Goal: Task Accomplishment & Management: Manage account settings

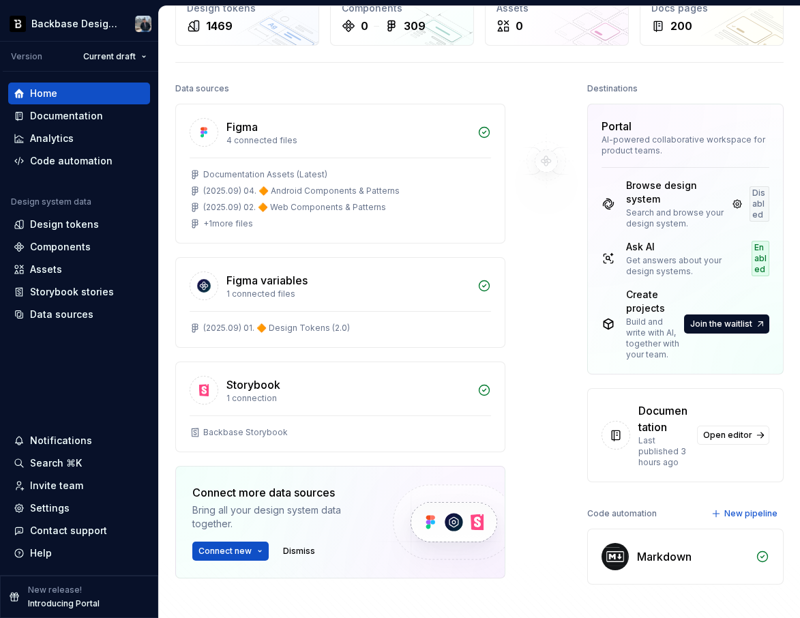
scroll to position [73, 0]
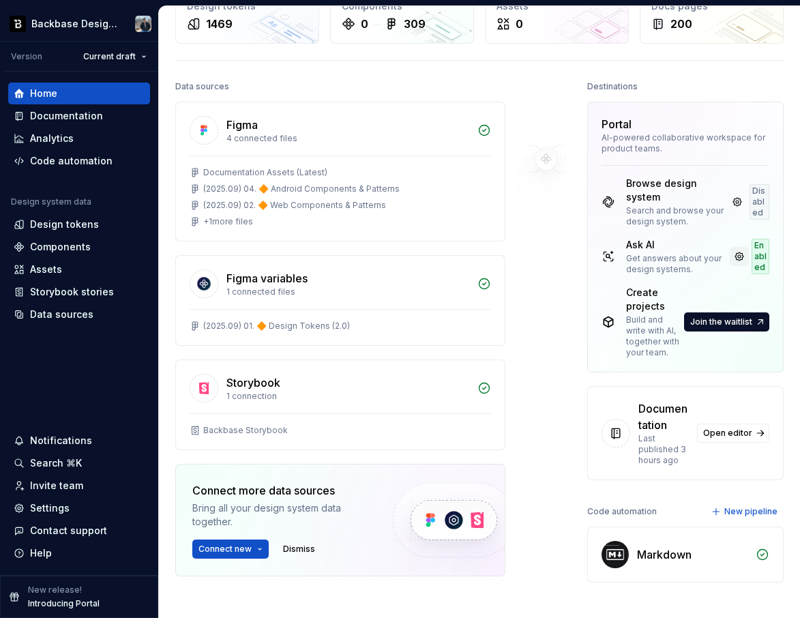
click at [734, 255] on link at bounding box center [739, 256] width 19 height 19
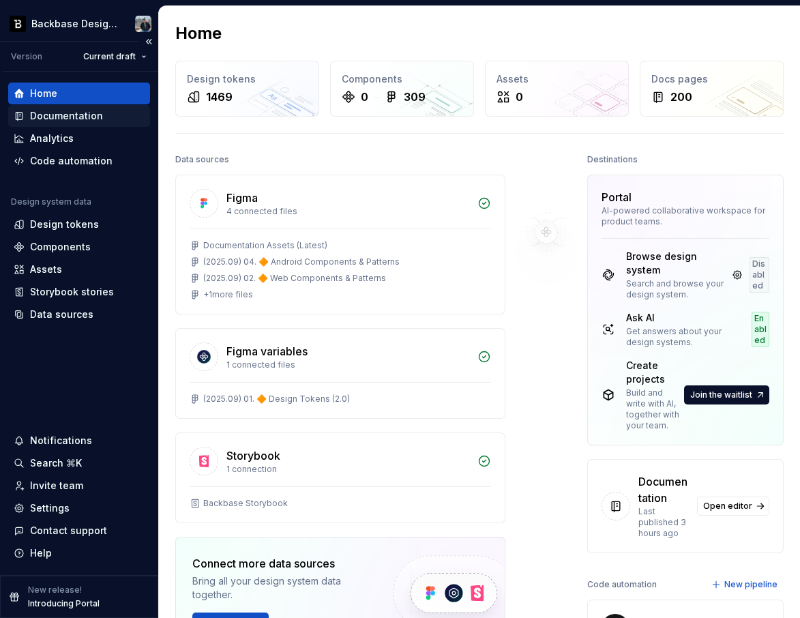
click at [68, 113] on div "Documentation" at bounding box center [66, 116] width 73 height 14
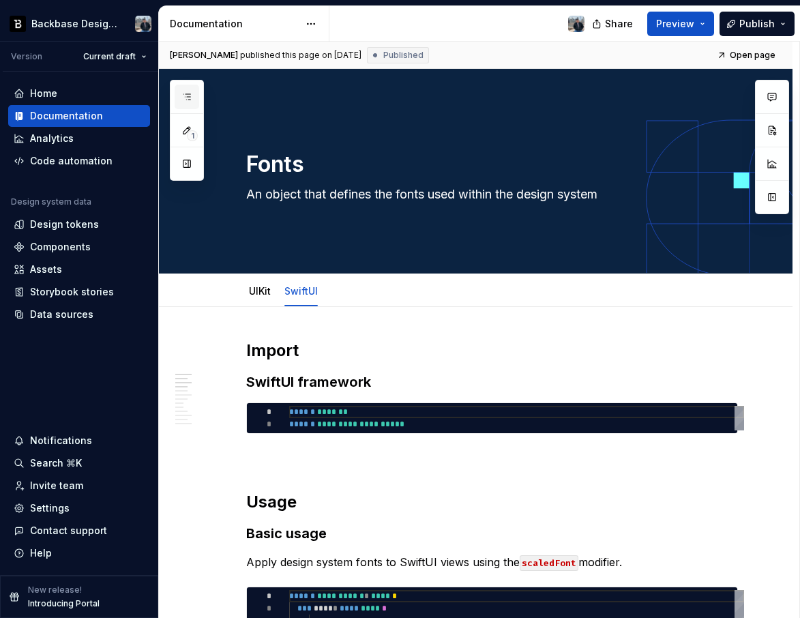
click at [192, 93] on icon "button" at bounding box center [187, 96] width 11 height 11
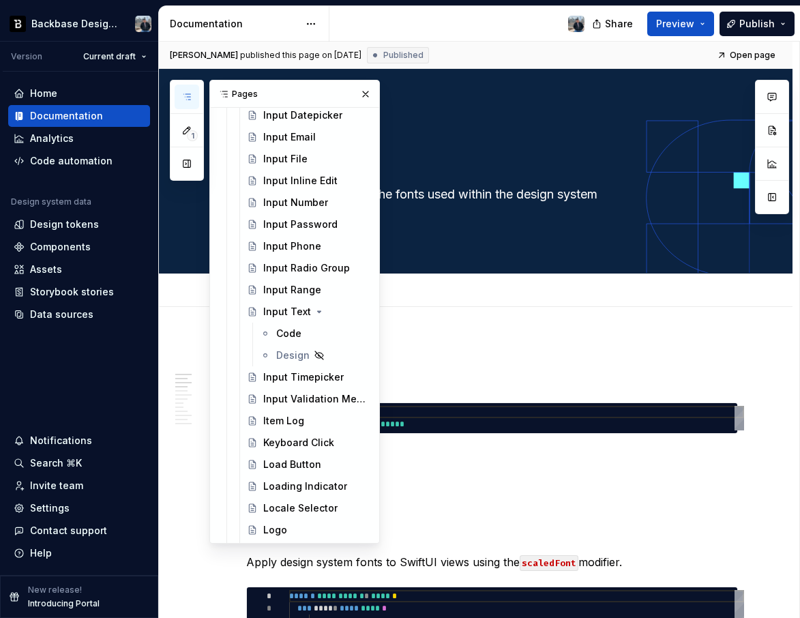
scroll to position [1434, 0]
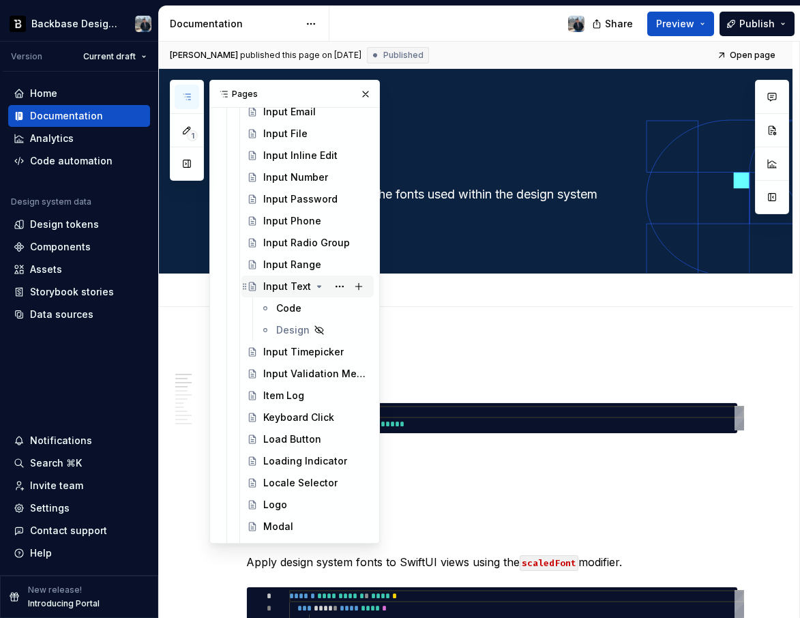
click at [262, 287] on div "Input Text" at bounding box center [307, 286] width 121 height 19
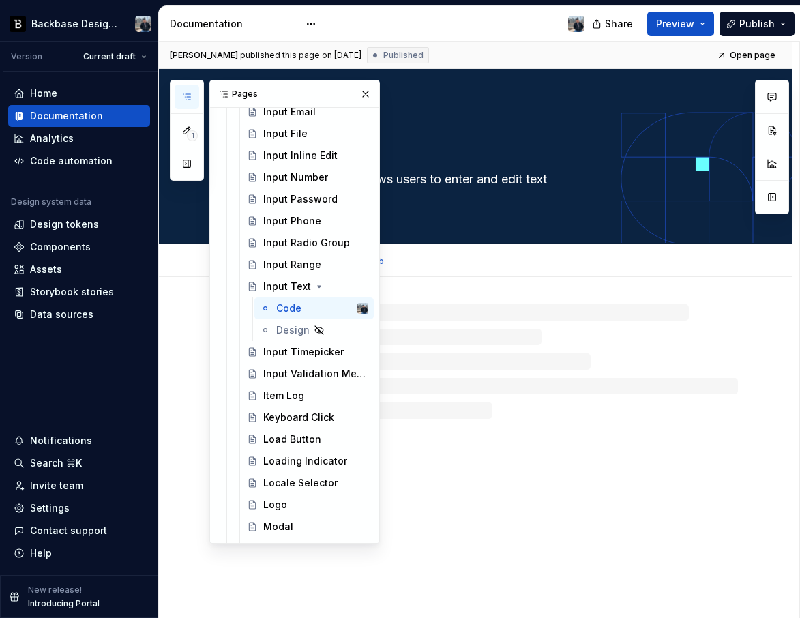
click at [457, 271] on div "Code Design Add tab" at bounding box center [492, 261] width 508 height 30
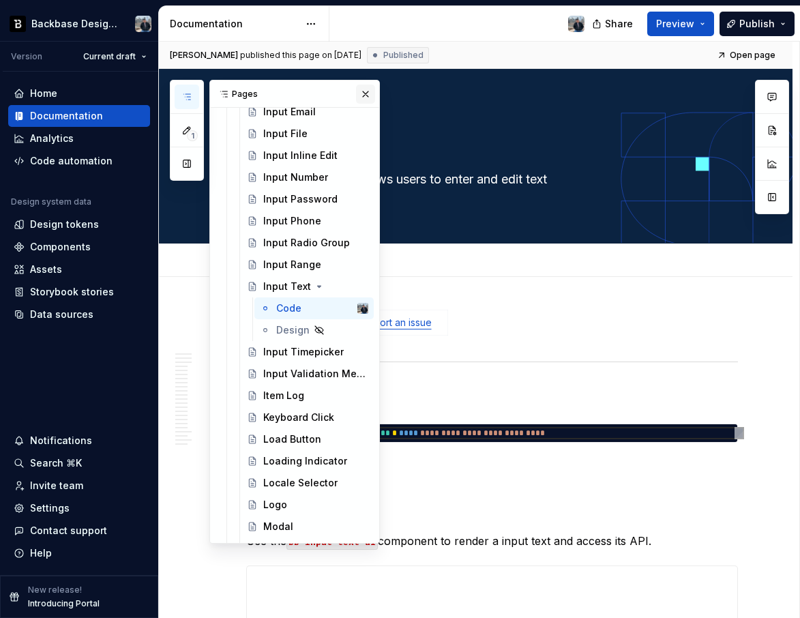
click at [366, 94] on button "button" at bounding box center [365, 94] width 19 height 19
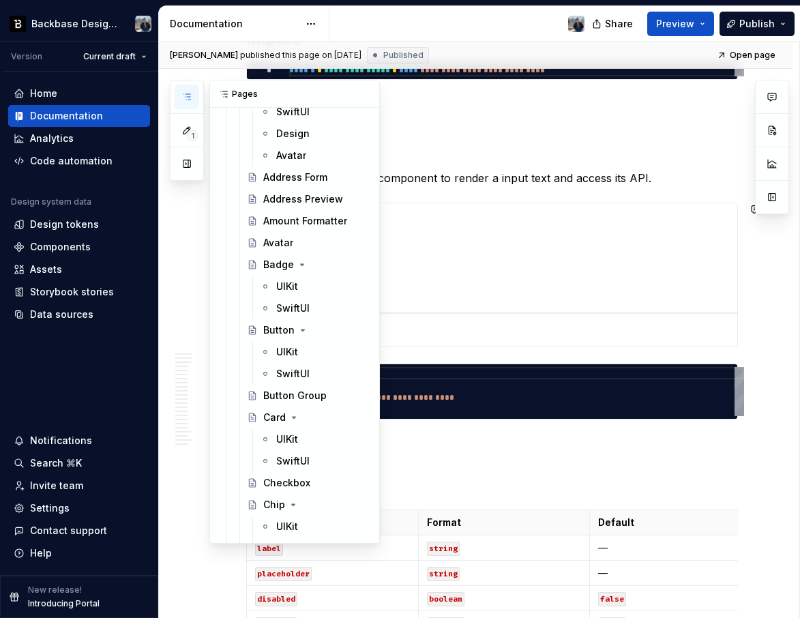
scroll to position [2879, 0]
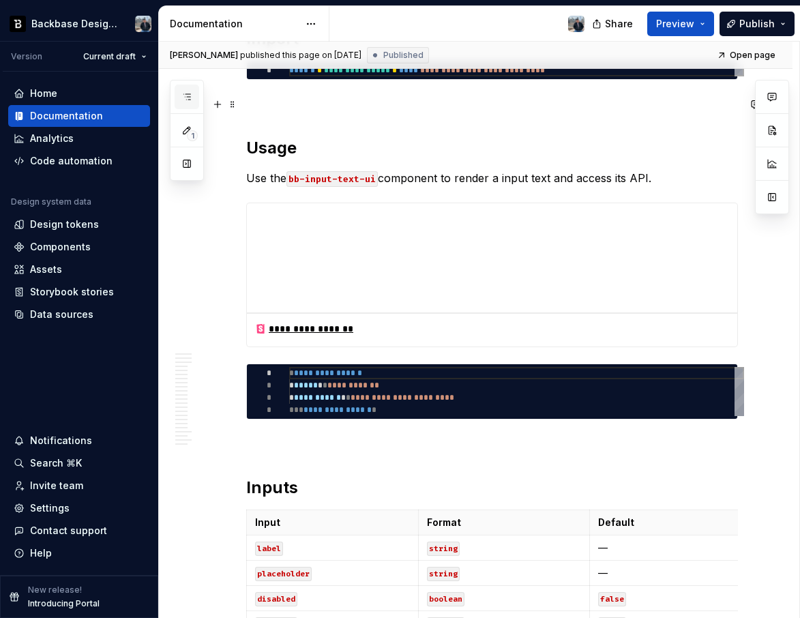
click at [194, 98] on button "button" at bounding box center [187, 97] width 25 height 25
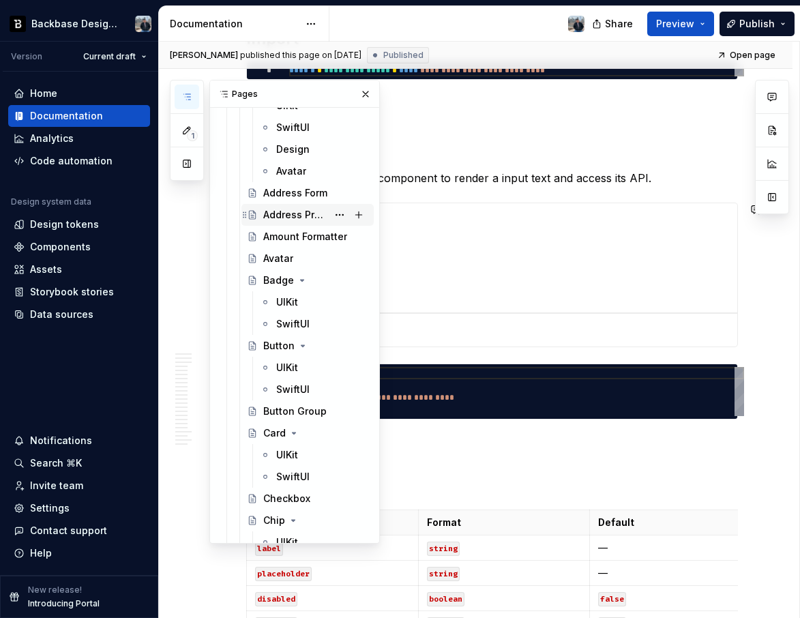
scroll to position [2911, 0]
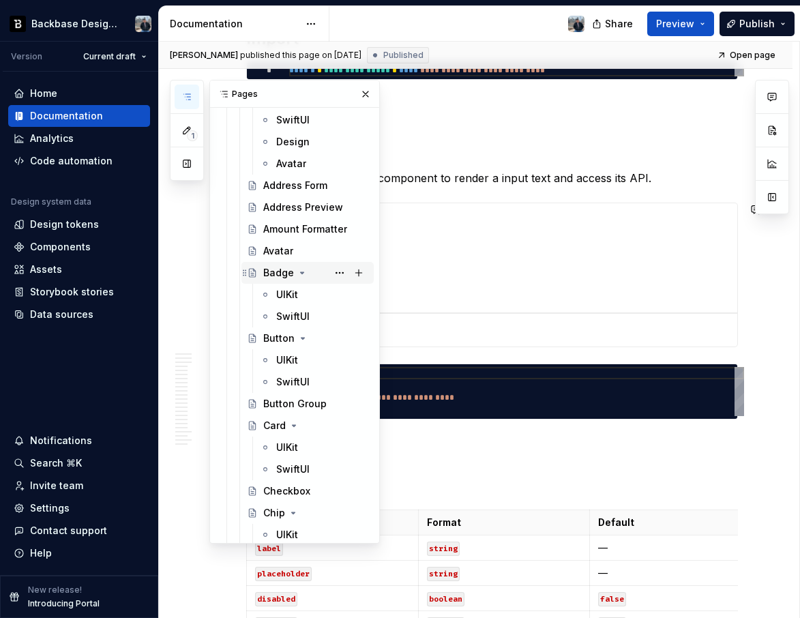
click at [292, 274] on div "Badge" at bounding box center [278, 273] width 31 height 14
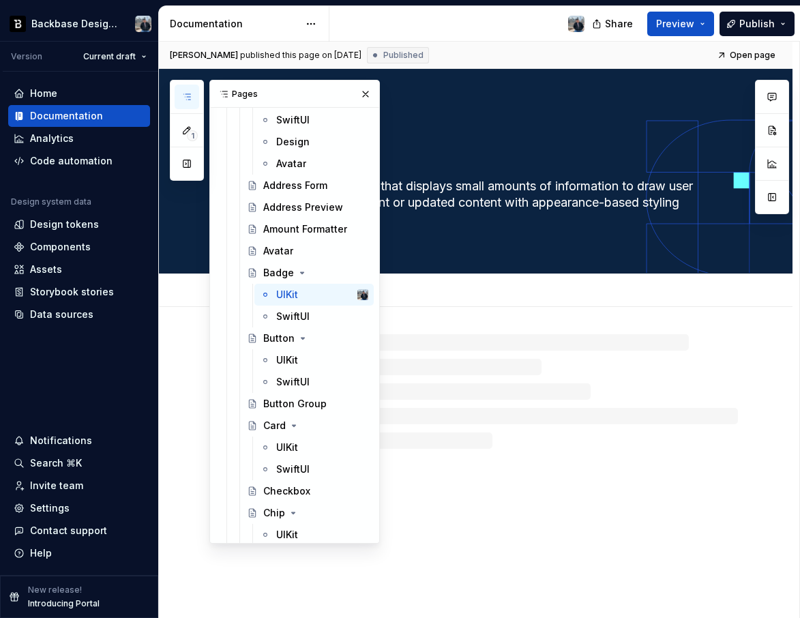
click at [502, 302] on div "UIKit SwiftUI Add tab" at bounding box center [492, 291] width 508 height 30
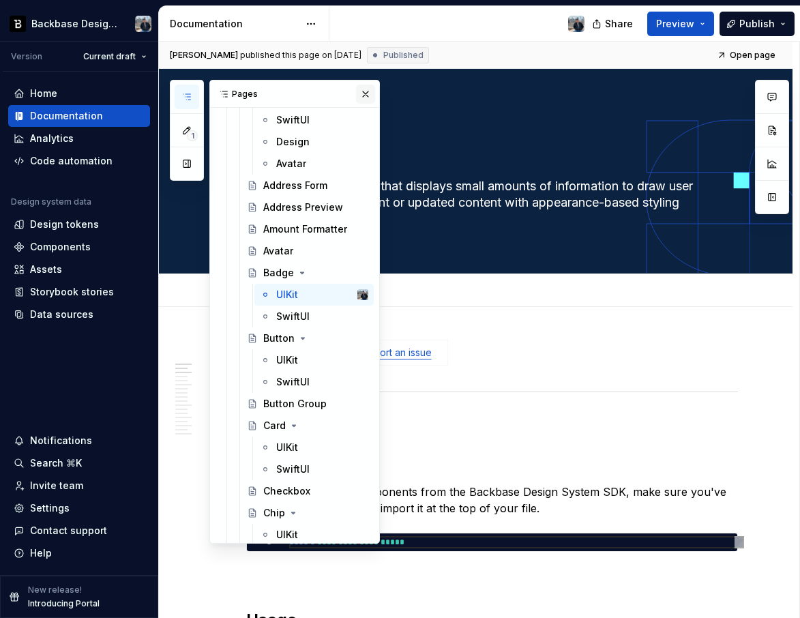
click at [366, 93] on button "button" at bounding box center [365, 94] width 19 height 19
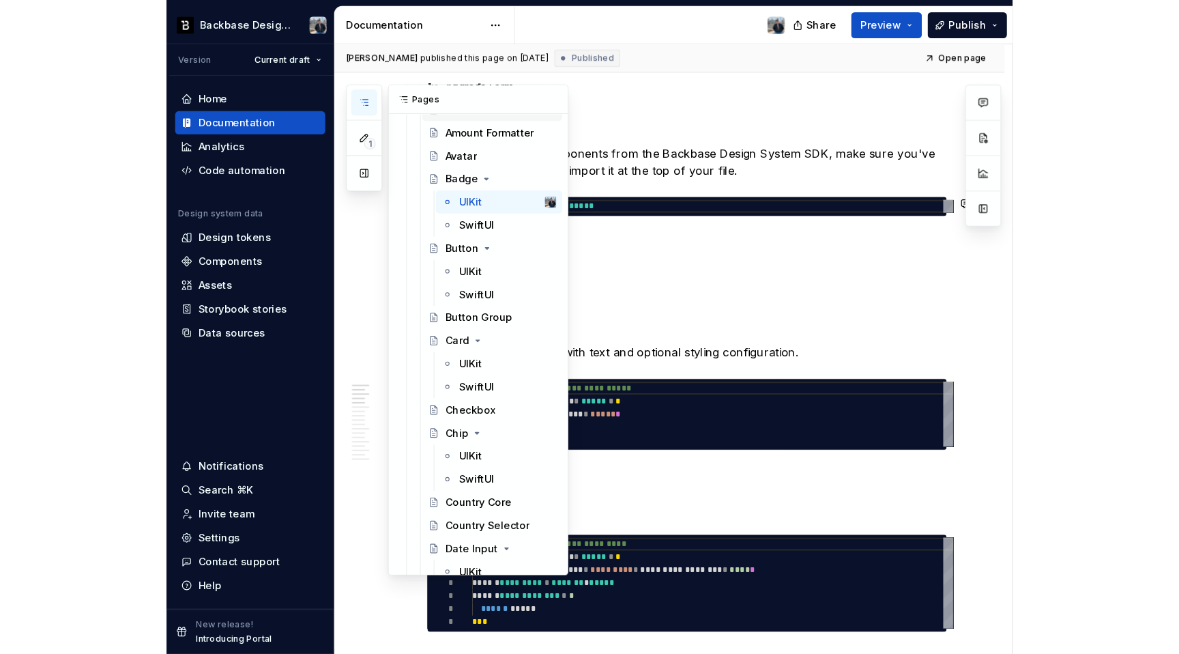
scroll to position [2998, 0]
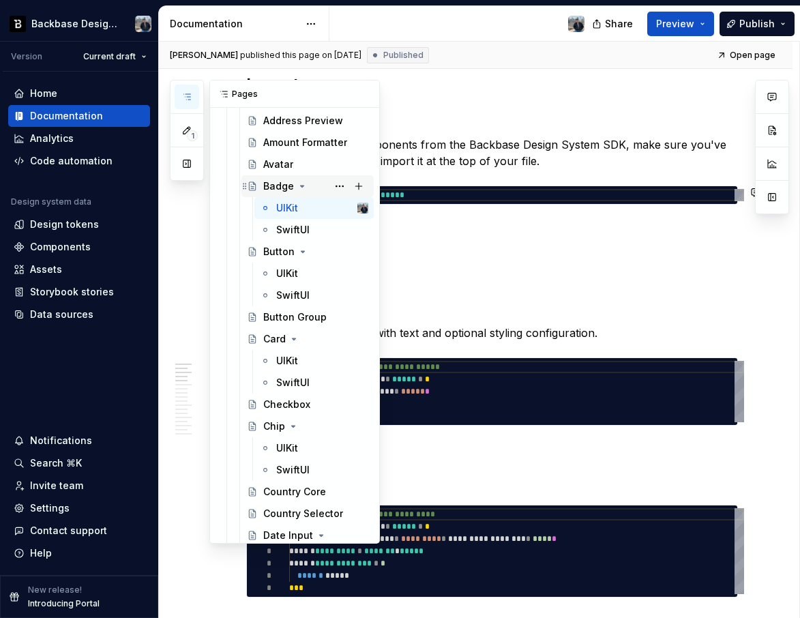
click at [278, 178] on div "Badge" at bounding box center [315, 186] width 105 height 19
click at [301, 187] on icon "Page tree" at bounding box center [302, 186] width 3 height 1
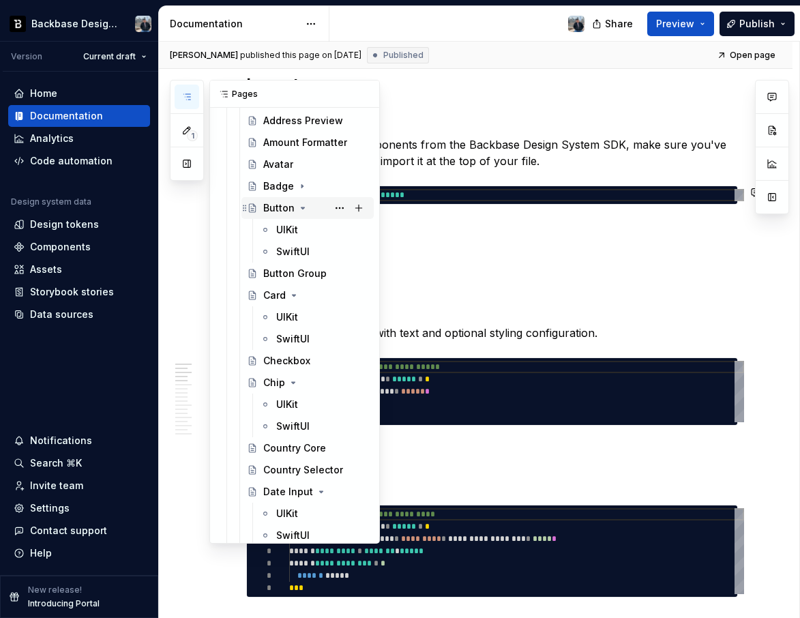
click at [298, 206] on icon "Page tree" at bounding box center [303, 208] width 11 height 11
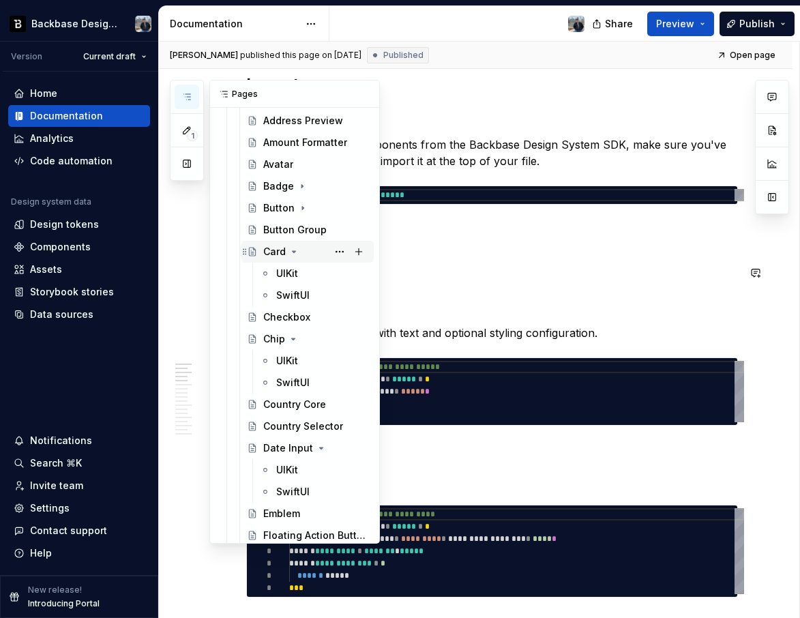
click at [300, 250] on div "Card" at bounding box center [315, 251] width 105 height 19
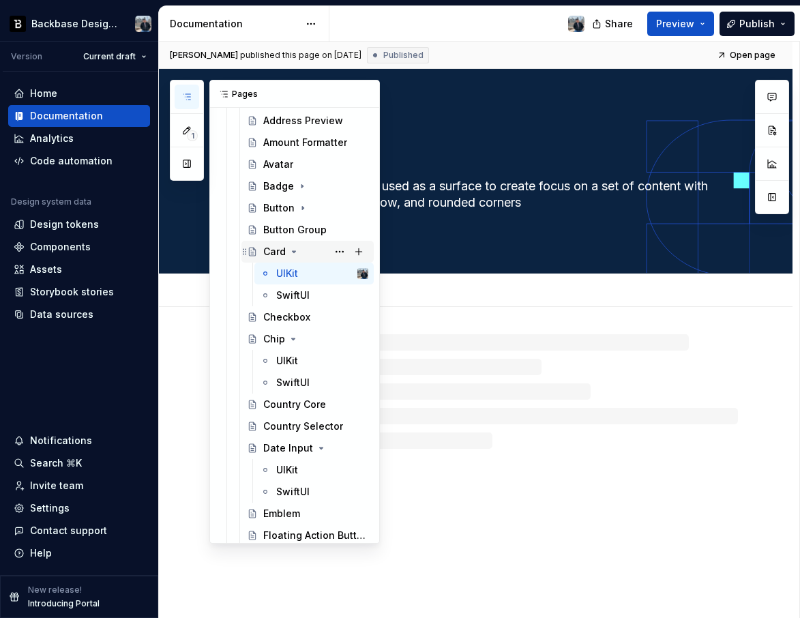
click at [293, 252] on icon "Page tree" at bounding box center [294, 251] width 3 height 1
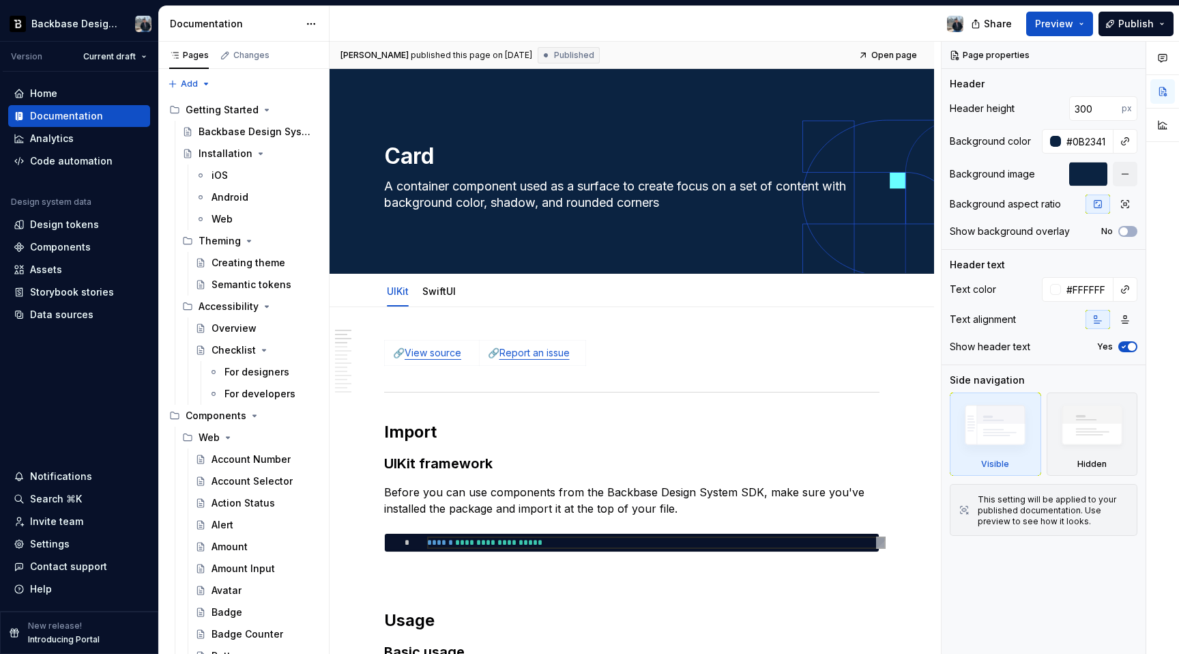
type textarea "*"
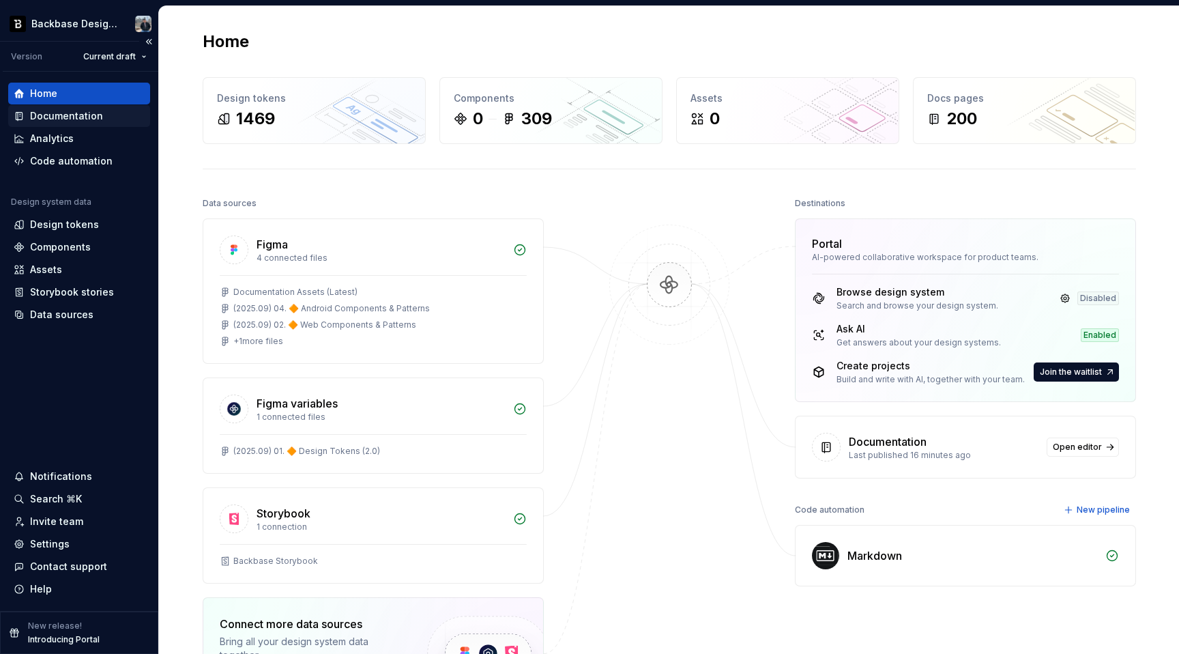
click at [90, 120] on div "Documentation" at bounding box center [66, 116] width 73 height 14
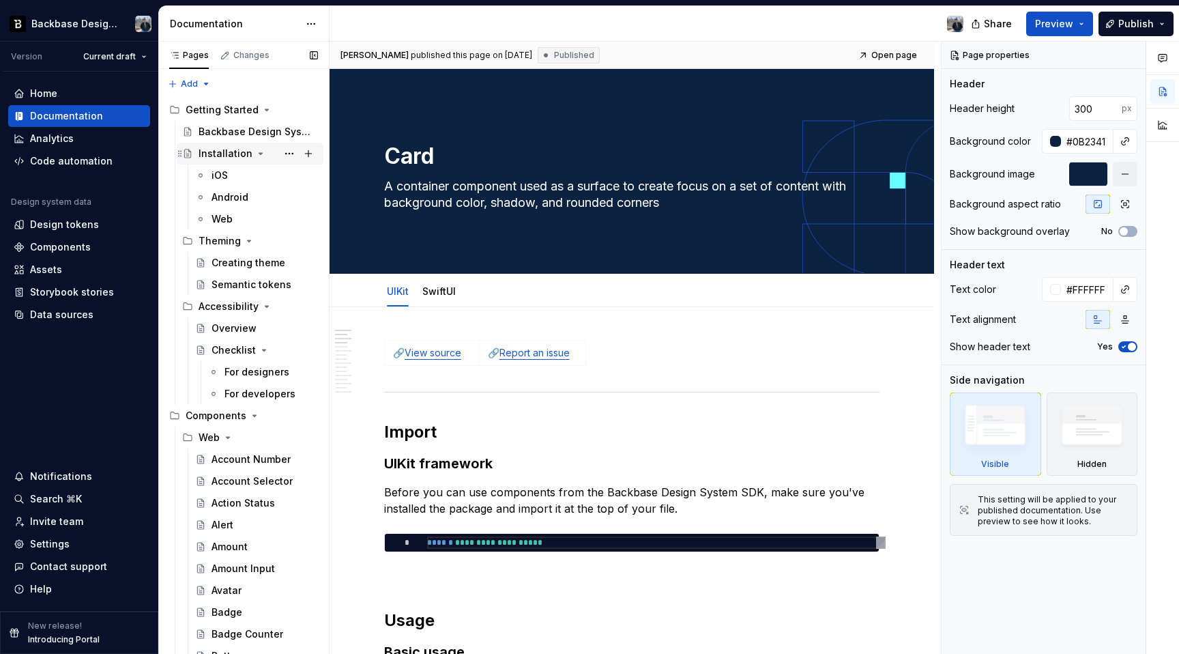
click at [255, 158] on icon "Page tree" at bounding box center [260, 153] width 11 height 11
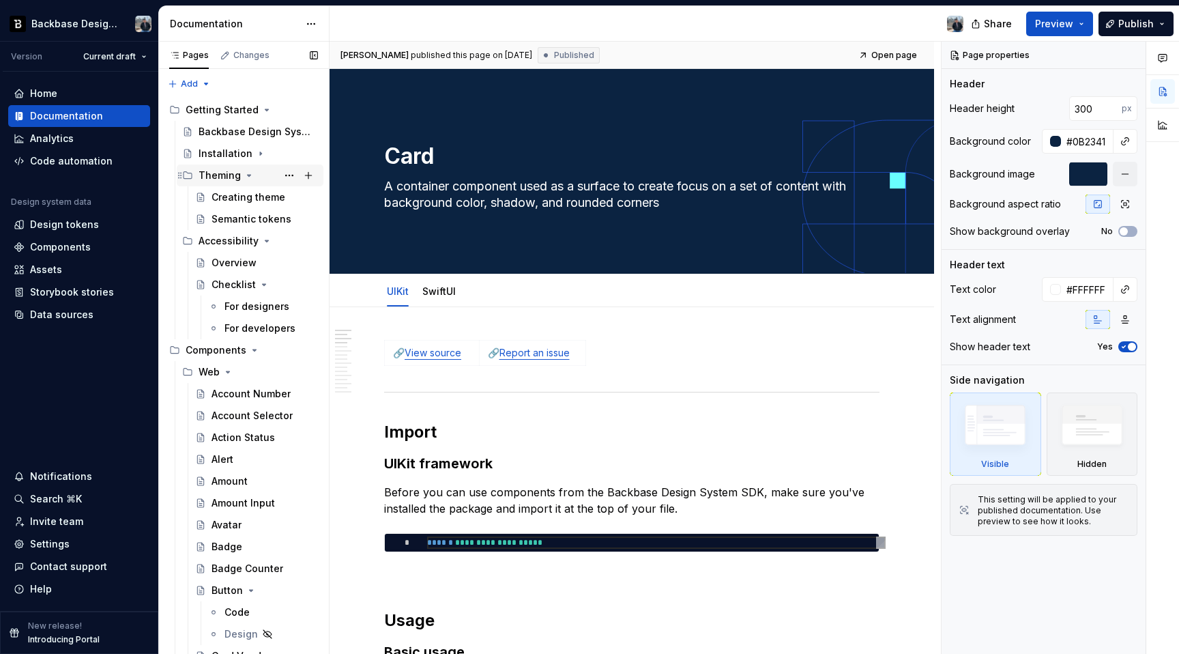
click at [240, 177] on div "Theming" at bounding box center [258, 175] width 119 height 19
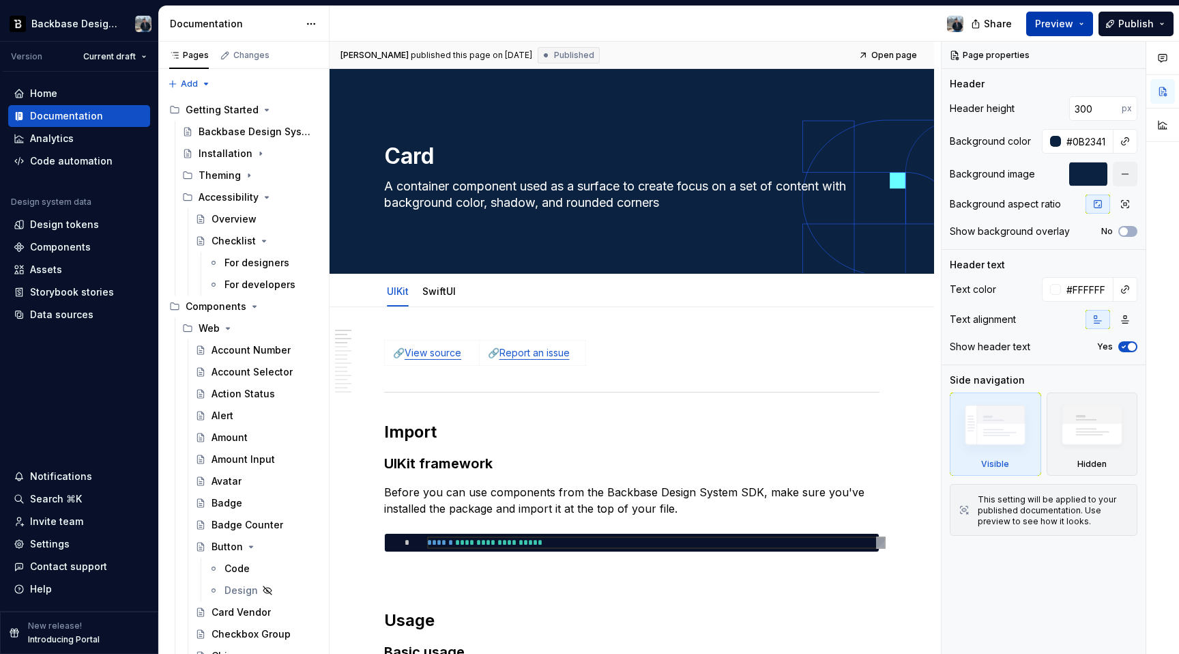
click at [1059, 20] on span "Preview" at bounding box center [1054, 24] width 38 height 14
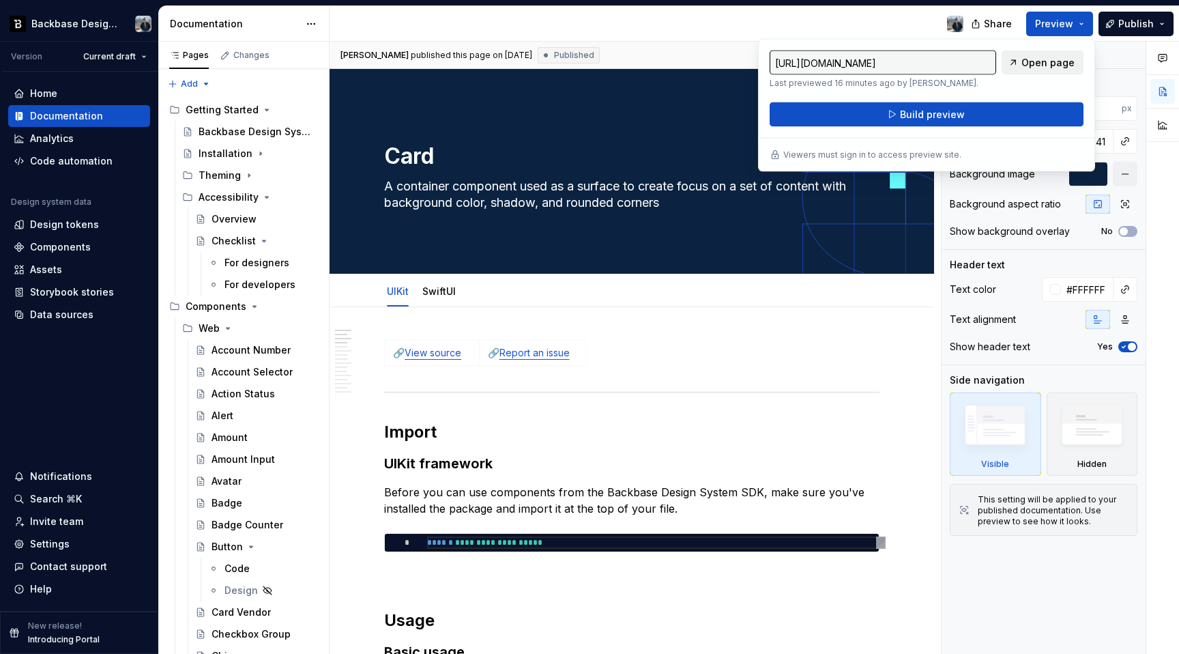
click at [1045, 68] on span "Open page" at bounding box center [1047, 63] width 53 height 14
type textarea "*"
click at [804, 36] on div at bounding box center [652, 23] width 645 height 35
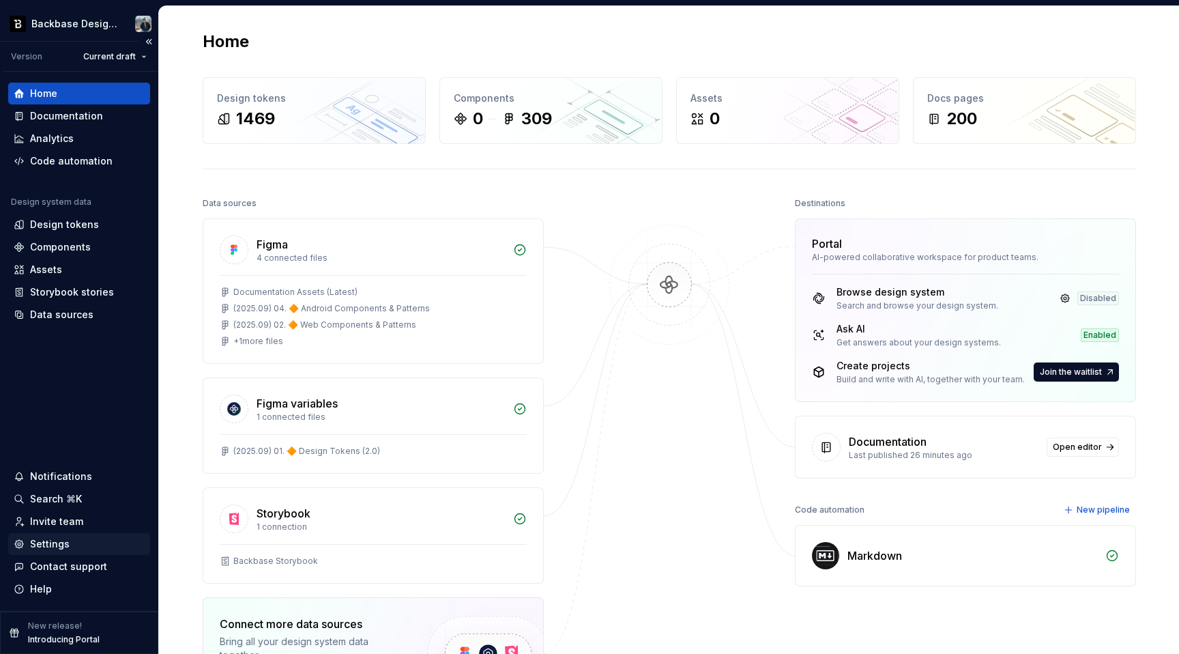
click at [70, 551] on div "Settings" at bounding box center [79, 544] width 142 height 22
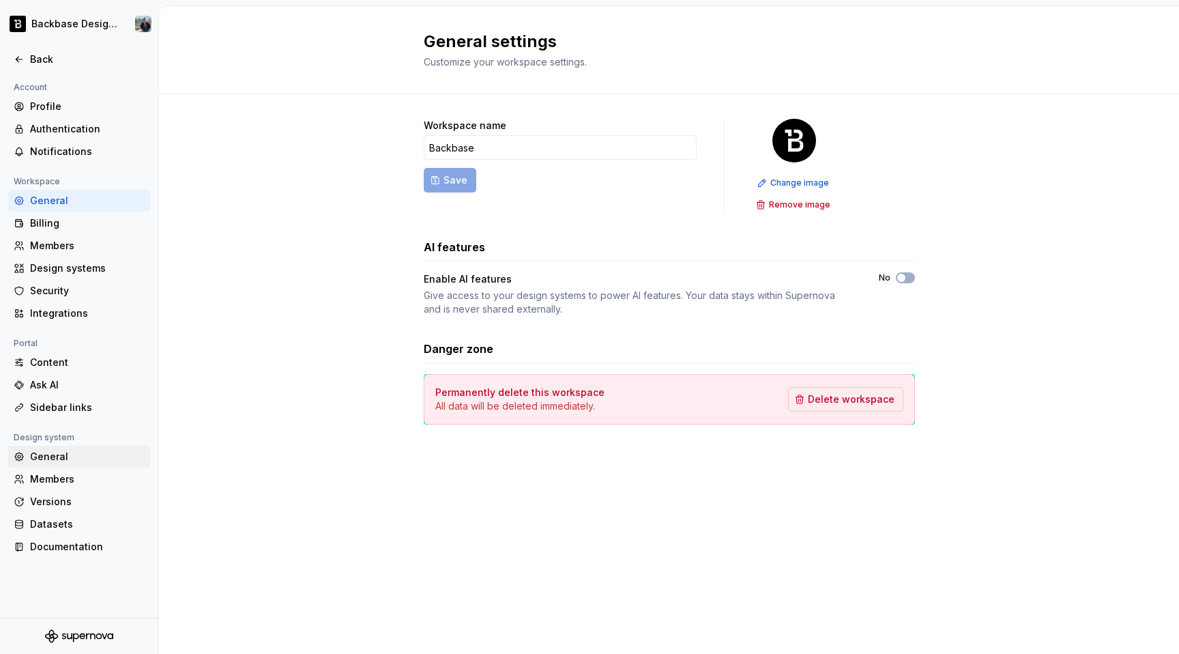
click at [72, 458] on div "General" at bounding box center [87, 457] width 115 height 14
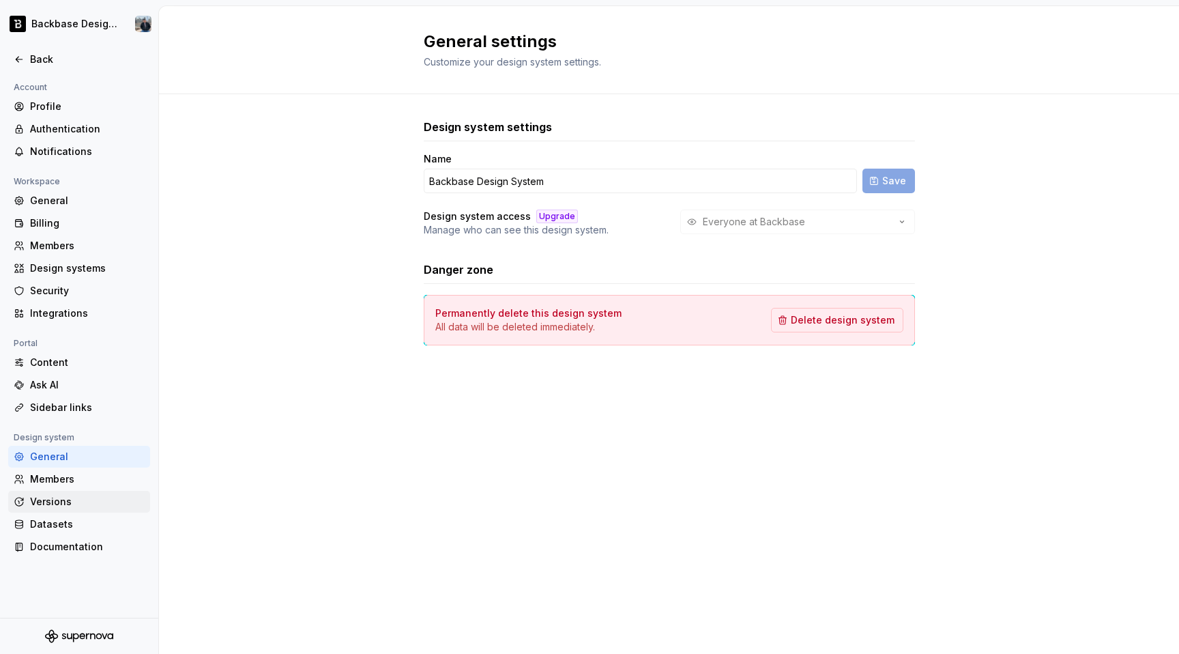
click at [66, 506] on div "Versions" at bounding box center [87, 502] width 115 height 14
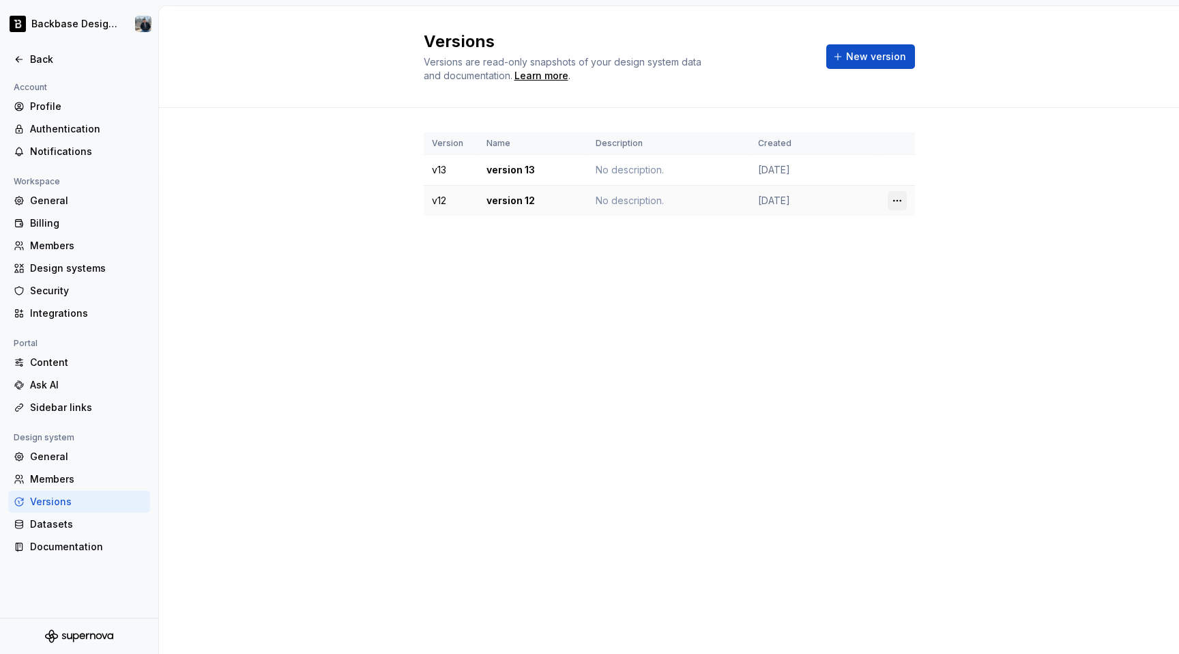
click at [901, 201] on html "Backbase Design System Back Account Profile Authentication Notifications Worksp…" at bounding box center [589, 327] width 1179 height 654
click at [626, 392] on html "Backbase Design System Back Account Profile Authentication Notifications Worksp…" at bounding box center [589, 327] width 1179 height 654
click at [895, 161] on html "Backbase Design System Back Account Profile Authentication Notifications Worksp…" at bounding box center [589, 327] width 1179 height 654
click at [918, 229] on div "Delete version" at bounding box center [957, 225] width 89 height 14
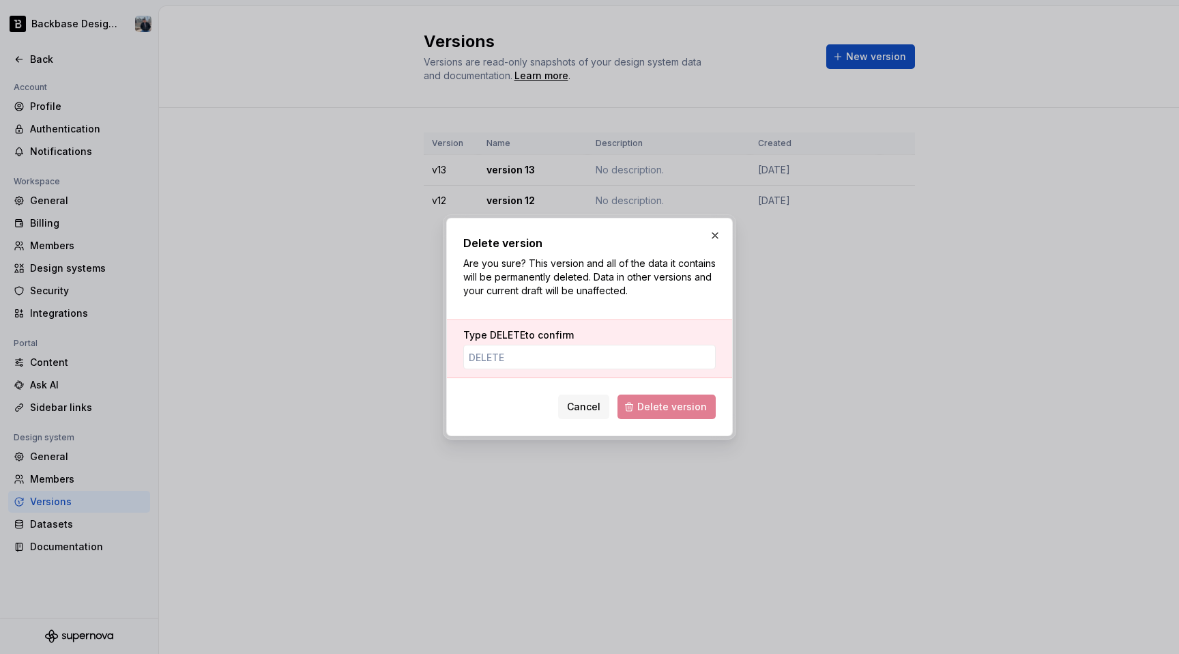
click at [518, 337] on span "DELETE" at bounding box center [507, 335] width 35 height 12
click at [518, 345] on input "Type DELETE to confirm" at bounding box center [589, 357] width 252 height 25
drag, startPoint x: 574, startPoint y: 334, endPoint x: 456, endPoint y: 334, distance: 117.4
click at [456, 334] on div "Type DELETE to confirm" at bounding box center [589, 348] width 285 height 59
click at [570, 334] on label "Type DELETE to confirm" at bounding box center [518, 335] width 111 height 14
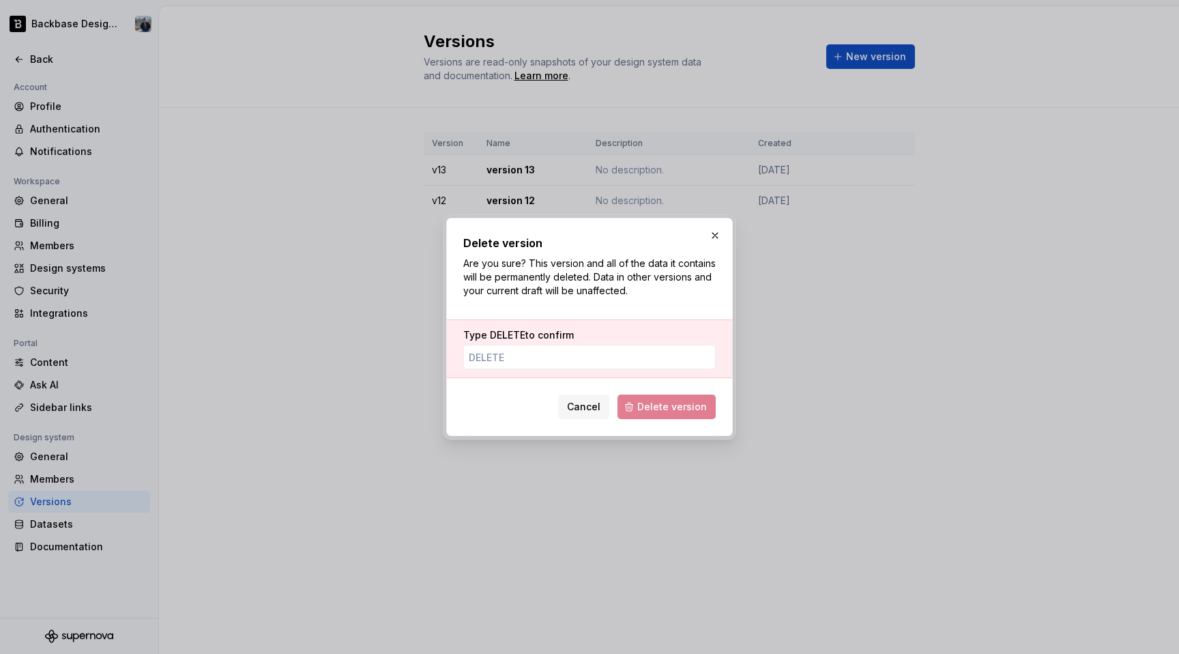
click at [570, 345] on input "Type DELETE to confirm" at bounding box center [589, 357] width 252 height 25
drag, startPoint x: 523, startPoint y: 336, endPoint x: 488, endPoint y: 337, distance: 35.5
click at [488, 337] on label "Type DELETE to confirm" at bounding box center [518, 335] width 111 height 14
copy span "DELETE"
click at [521, 362] on input "Type DELETE to confirm" at bounding box center [589, 357] width 252 height 25
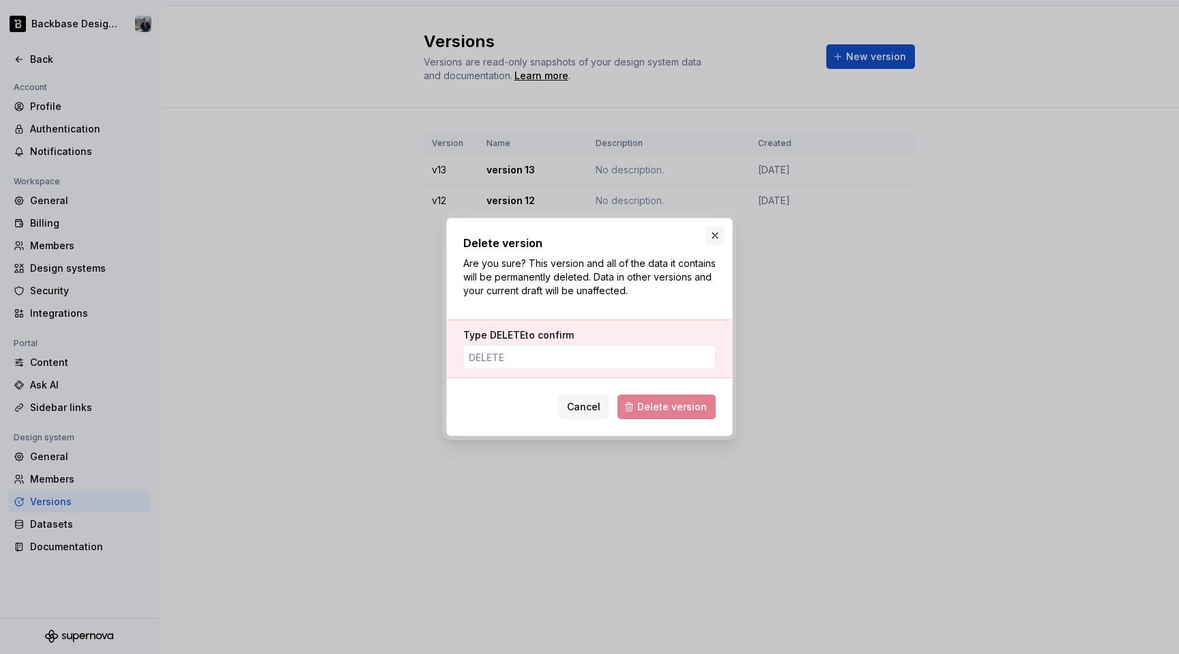
click at [715, 235] on button "button" at bounding box center [715, 235] width 19 height 19
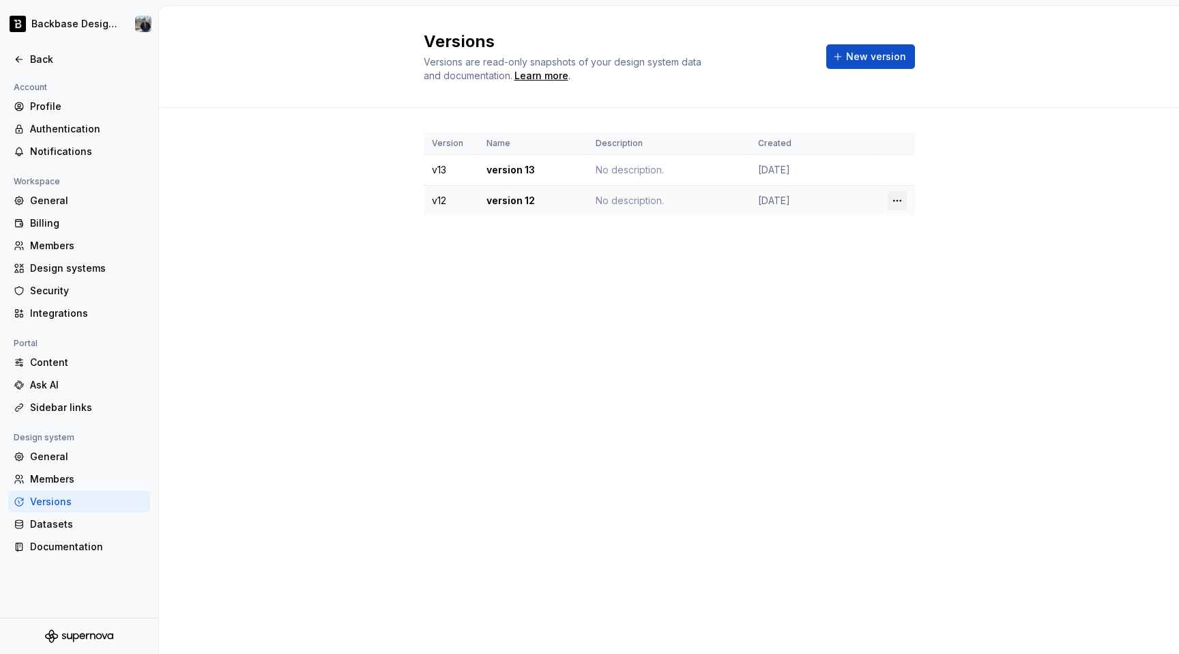
click at [899, 201] on html "Backbase Design System Back Account Profile Authentication Notifications Worksp…" at bounding box center [589, 327] width 1179 height 654
click at [926, 250] on div "Delete version" at bounding box center [957, 255] width 89 height 14
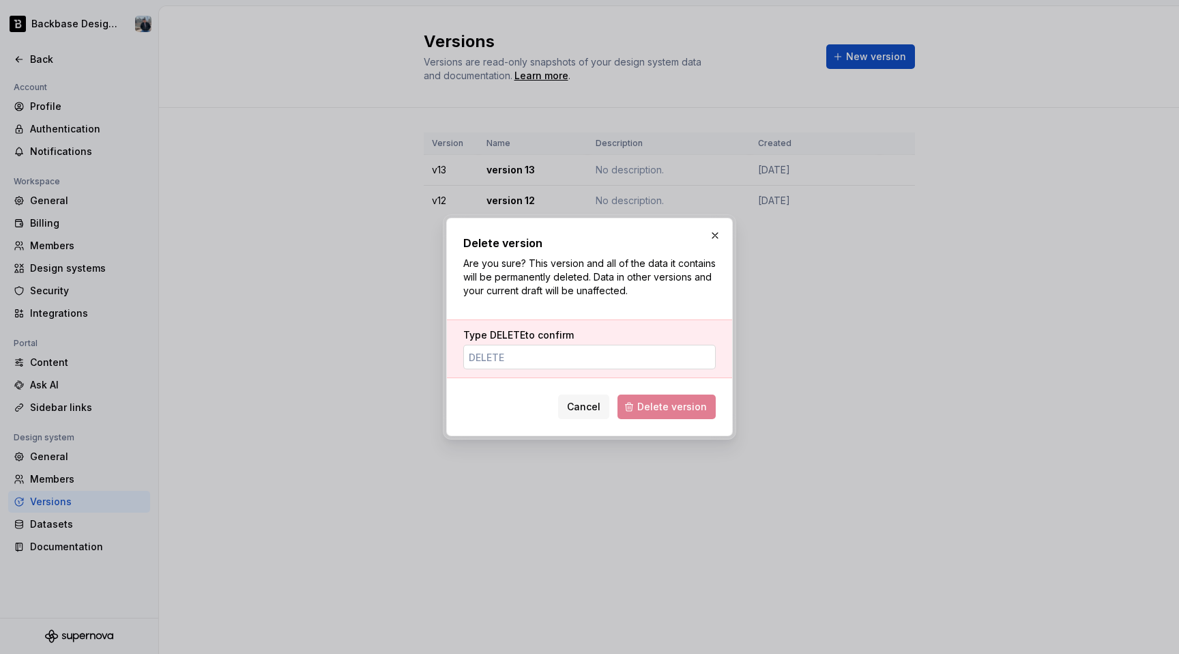
click at [547, 368] on div "Type DELETE to confirm" at bounding box center [589, 348] width 285 height 59
click at [553, 353] on input "Type DELETE to confirm" at bounding box center [589, 357] width 252 height 25
type input "DELETE"
click at [645, 405] on span "Delete version" at bounding box center [672, 407] width 70 height 14
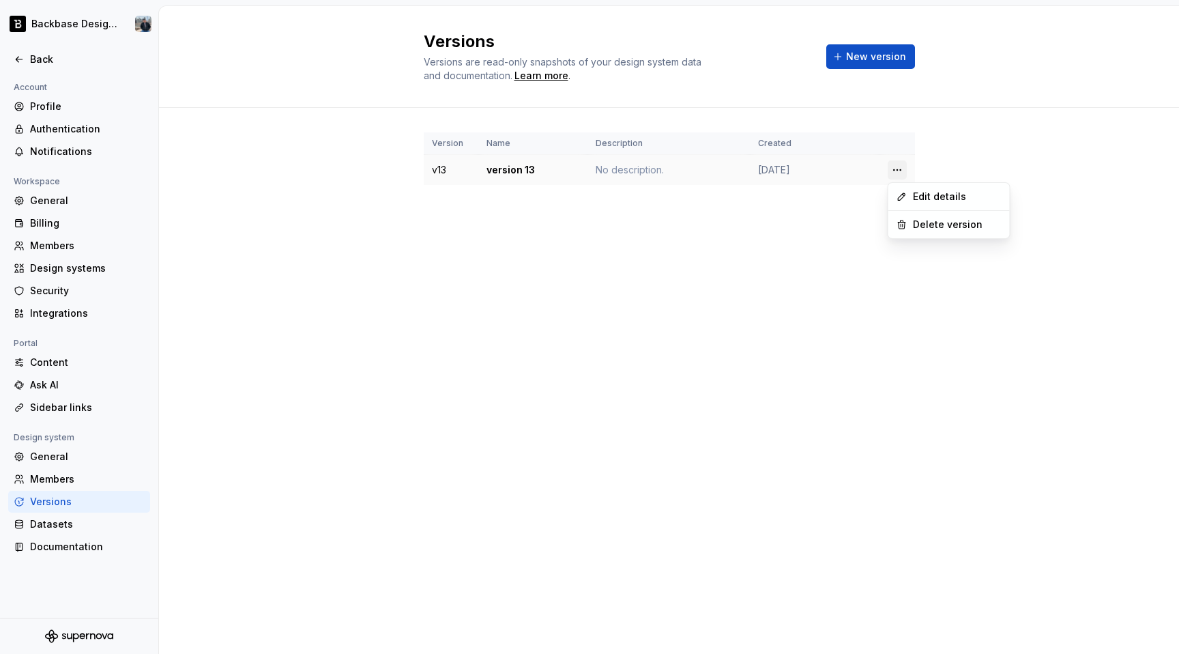
click at [903, 176] on html "Backbase Design System Back Account Profile Authentication Notifications Worksp…" at bounding box center [589, 327] width 1179 height 654
click at [909, 214] on div "Delete version" at bounding box center [949, 225] width 116 height 22
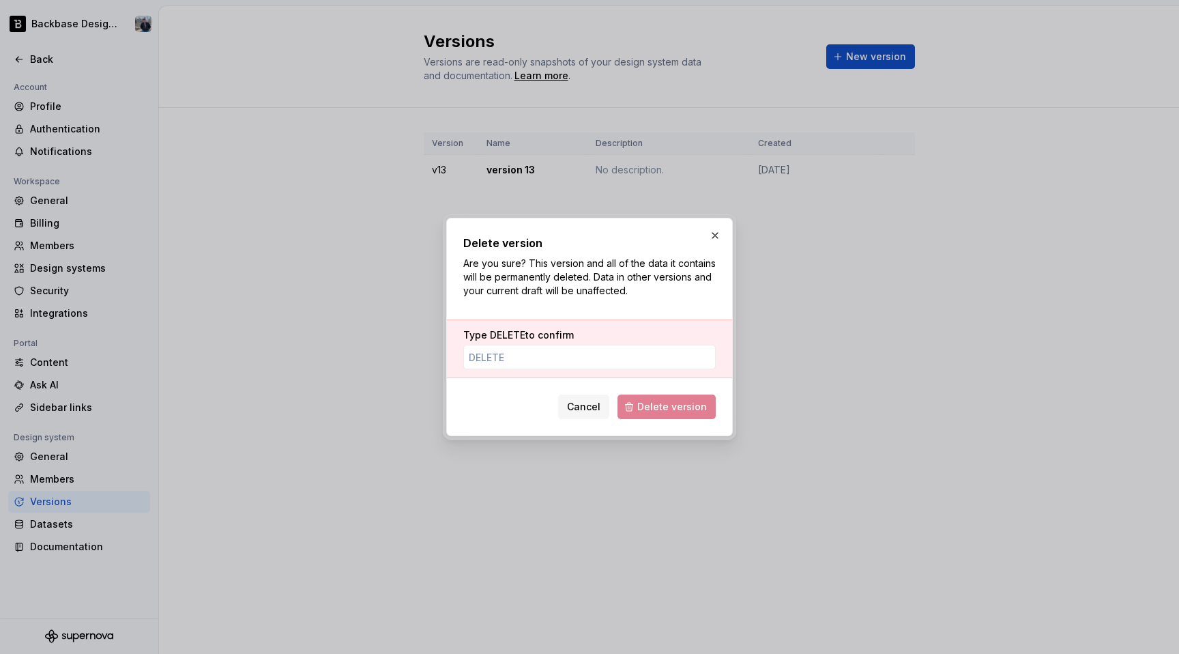
click at [639, 370] on div "Type DELETE to confirm" at bounding box center [589, 348] width 285 height 59
click at [641, 360] on input "Type DELETE to confirm" at bounding box center [589, 357] width 252 height 25
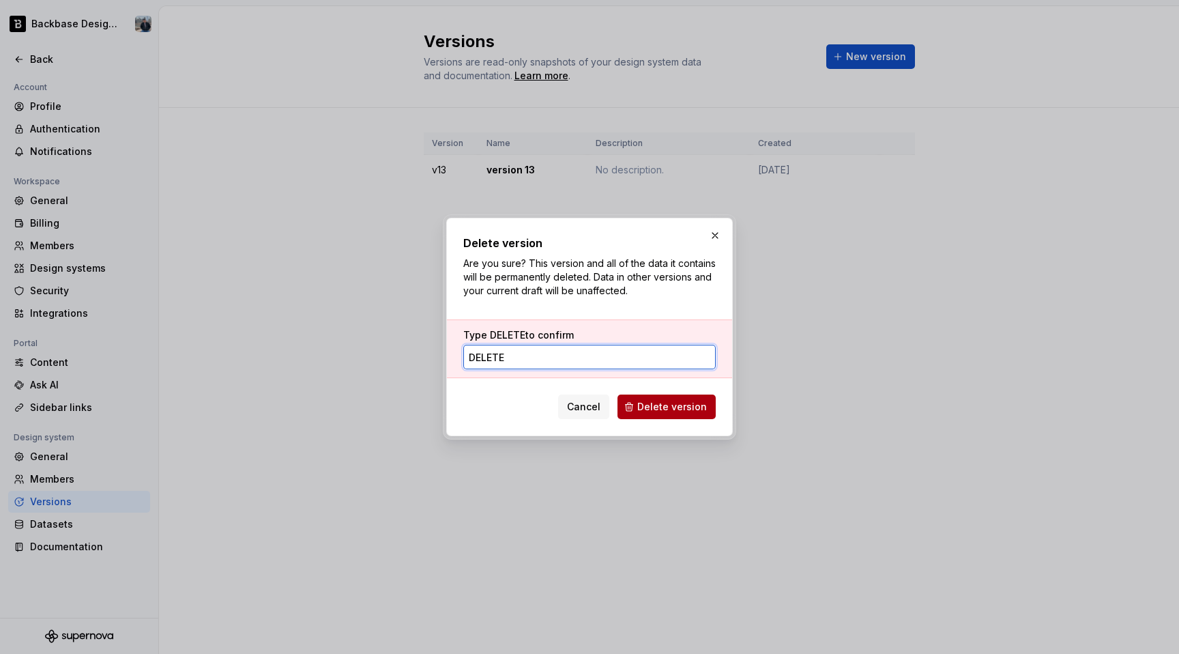
type input "DELETE"
click at [699, 418] on button "Delete version" at bounding box center [667, 406] width 98 height 25
